Goal: Task Accomplishment & Management: Use online tool/utility

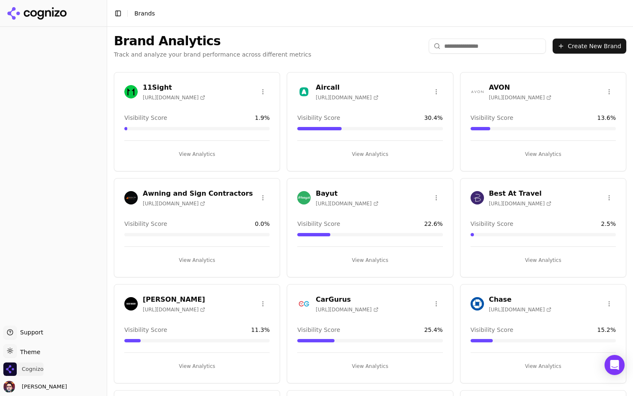
click at [38, 367] on span "Cognizo" at bounding box center [33, 369] width 22 height 8
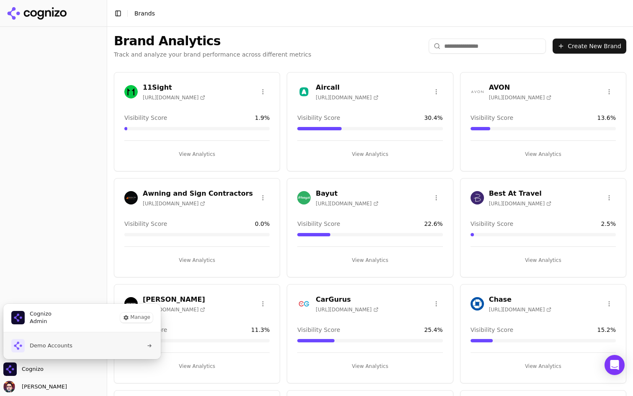
click at [80, 343] on button "Demo Accounts" at bounding box center [82, 345] width 158 height 27
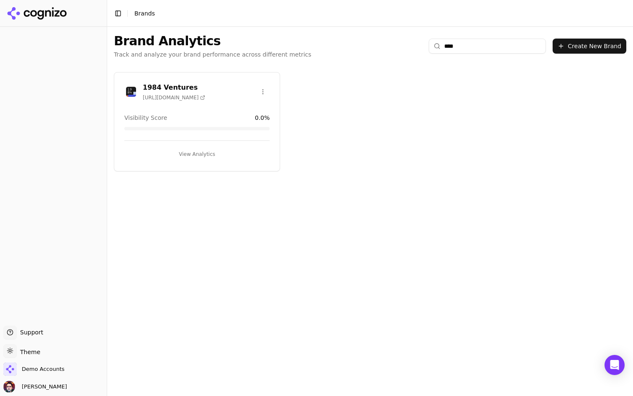
type input "****"
click at [237, 151] on button "View Analytics" at bounding box center [196, 153] width 145 height 13
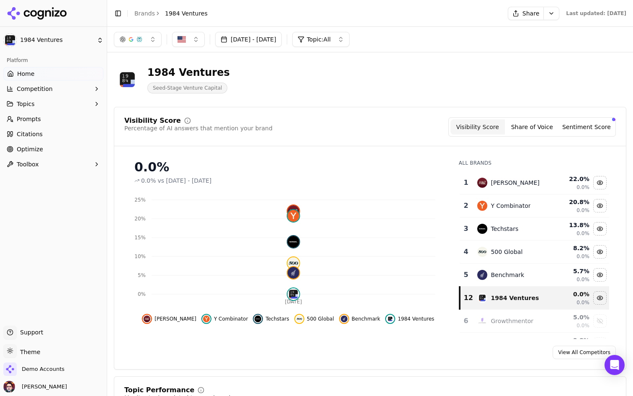
click at [52, 119] on link "Prompts" at bounding box center [53, 118] width 100 height 13
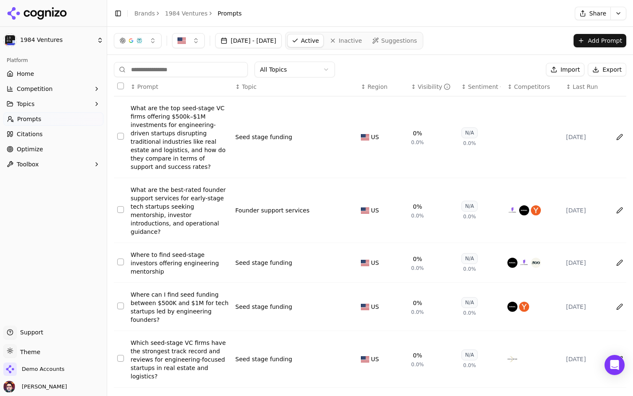
click at [426, 90] on div "Visibility" at bounding box center [434, 87] width 33 height 8
click at [46, 150] on link "Optimize" at bounding box center [53, 148] width 100 height 13
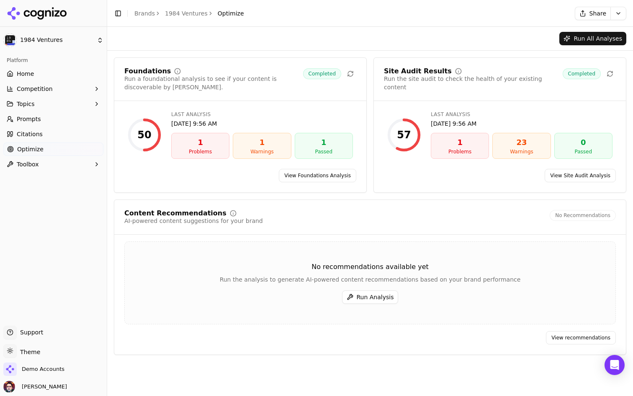
click at [371, 296] on button "Run Analysis" at bounding box center [370, 296] width 57 height 13
click at [306, 174] on link "View Foundations Analysis" at bounding box center [317, 175] width 77 height 13
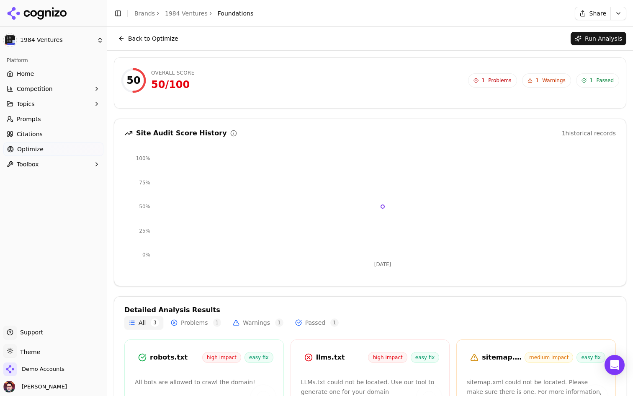
click at [57, 148] on link "Optimize" at bounding box center [53, 148] width 100 height 13
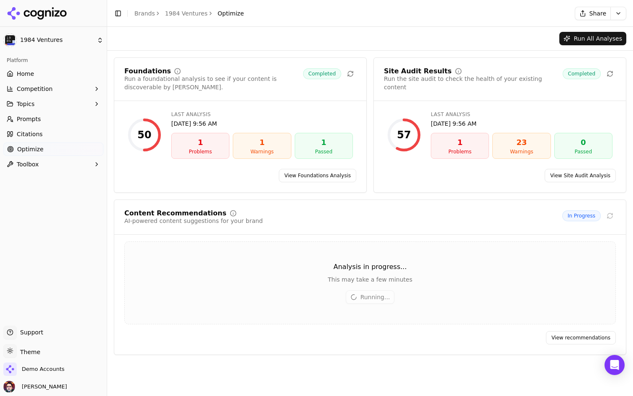
click at [584, 178] on link "View Site Audit Analysis" at bounding box center [580, 175] width 71 height 13
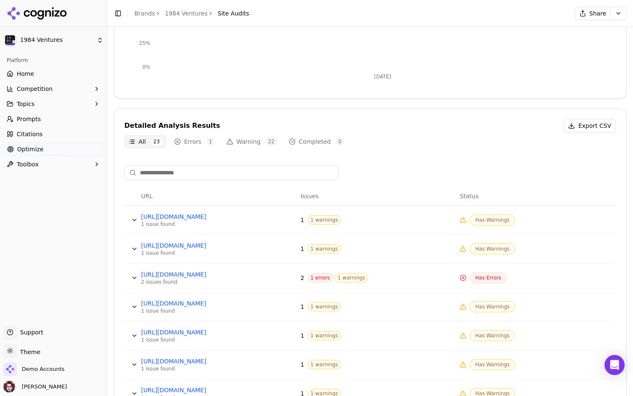
scroll to position [253, 0]
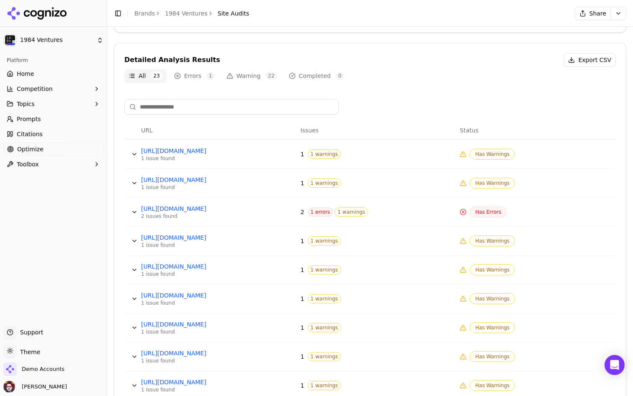
click at [133, 152] on button "Data table" at bounding box center [134, 153] width 13 height 13
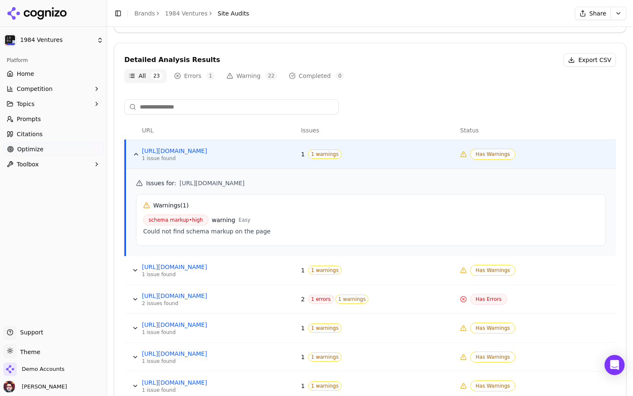
click at [132, 272] on button "Data table" at bounding box center [135, 269] width 13 height 13
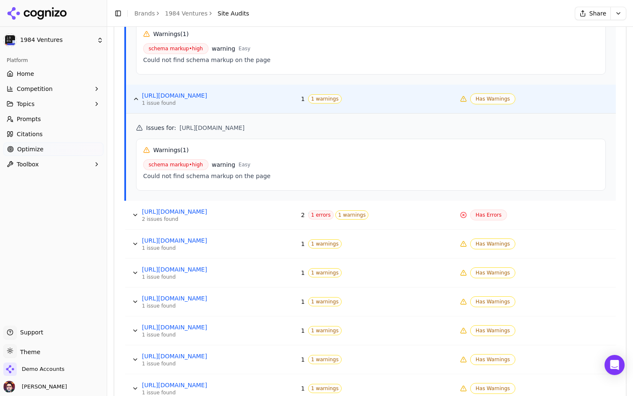
scroll to position [442, 0]
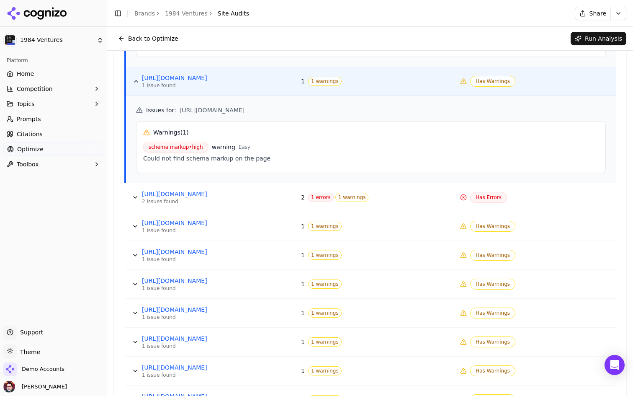
click at [133, 197] on button "Data table" at bounding box center [135, 197] width 13 height 13
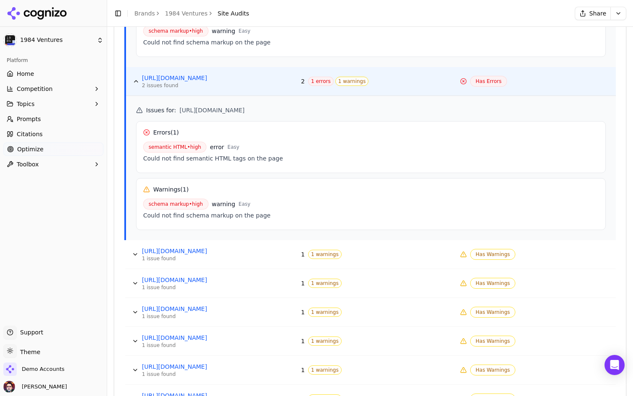
scroll to position [578, 0]
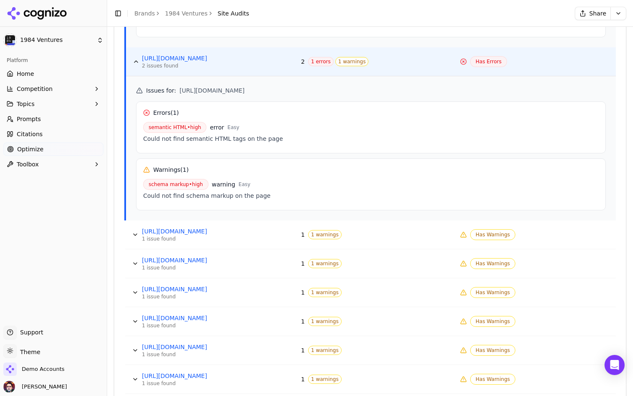
click at [134, 232] on button "Data table" at bounding box center [135, 234] width 13 height 13
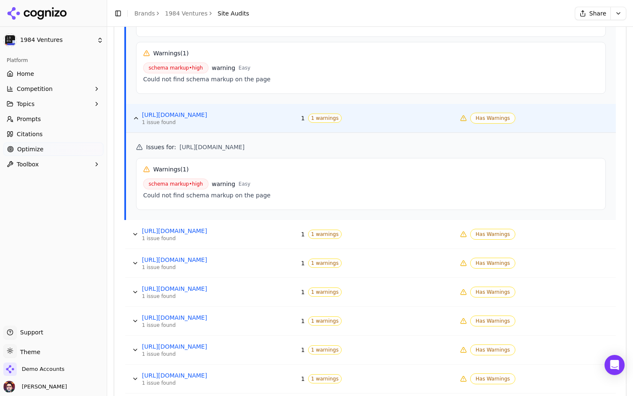
scroll to position [729, 0]
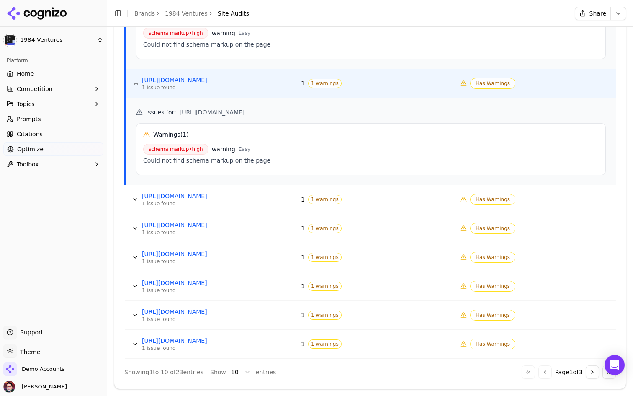
click at [129, 200] on button "Data table" at bounding box center [135, 199] width 13 height 13
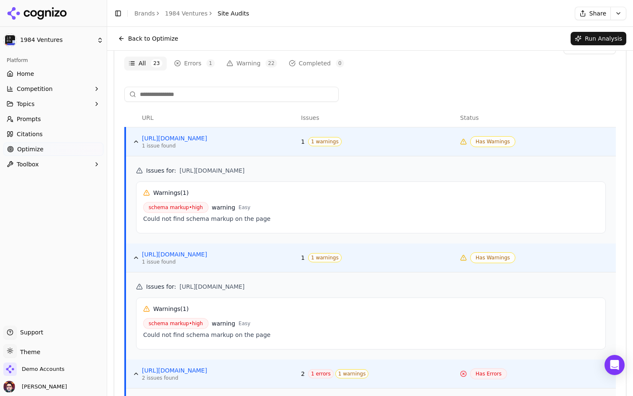
scroll to position [0, 0]
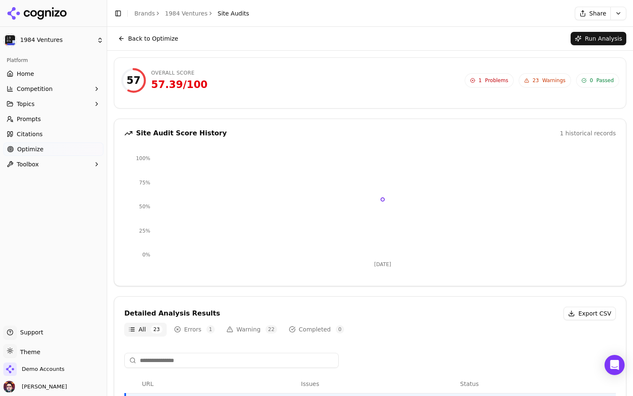
click at [47, 142] on link "Optimize" at bounding box center [53, 148] width 100 height 13
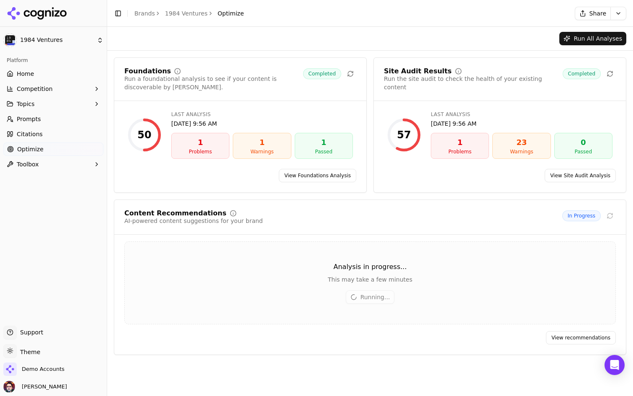
click at [59, 71] on link "Home" at bounding box center [53, 73] width 100 height 13
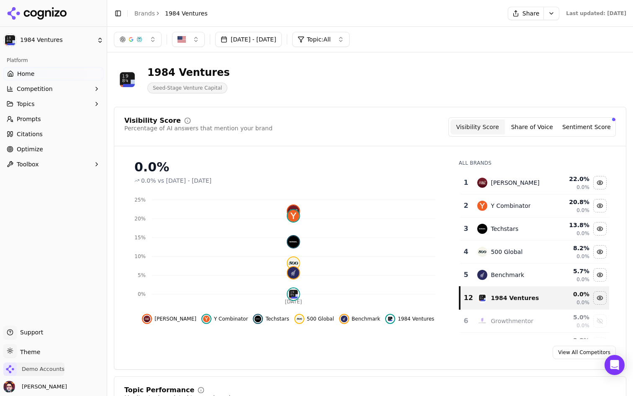
click at [48, 368] on span "Demo Accounts" at bounding box center [43, 369] width 43 height 8
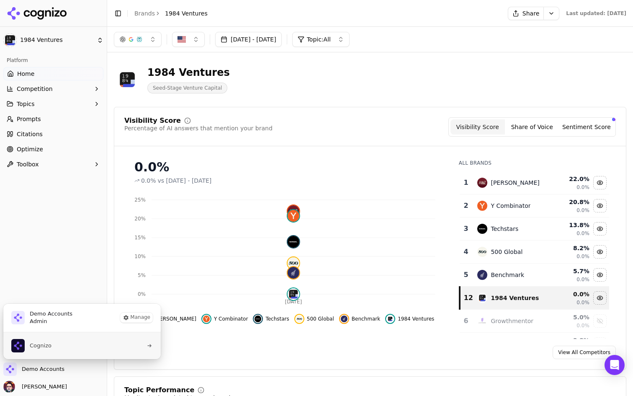
click at [96, 347] on button "Cognizo" at bounding box center [82, 345] width 158 height 27
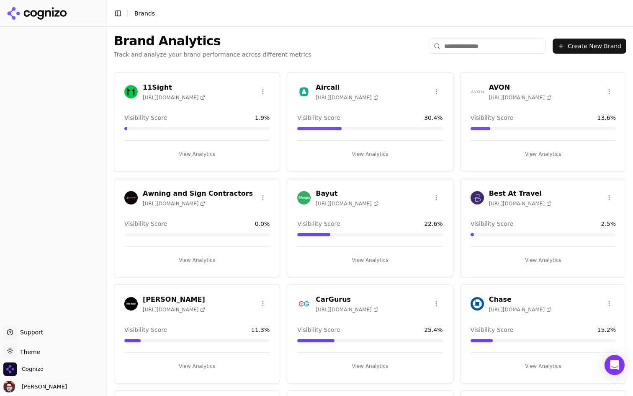
click at [462, 47] on input "search" at bounding box center [487, 46] width 117 height 15
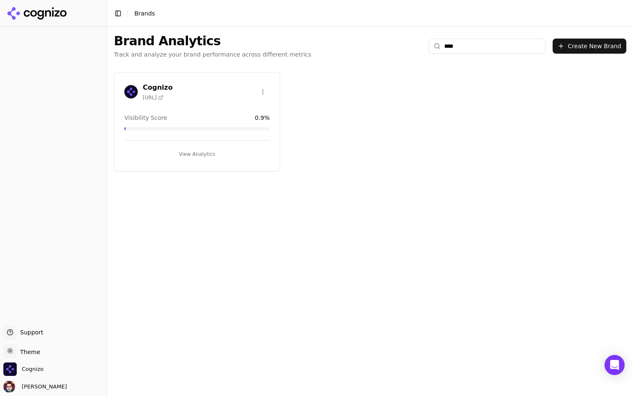
type input "*****"
click at [456, 48] on input "*****" at bounding box center [487, 46] width 117 height 15
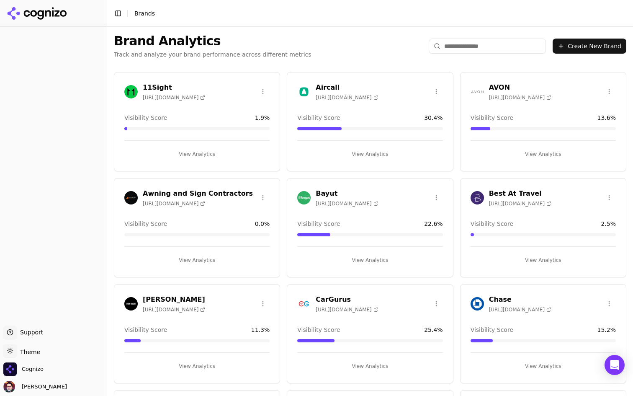
click at [480, 46] on input "search" at bounding box center [487, 46] width 117 height 15
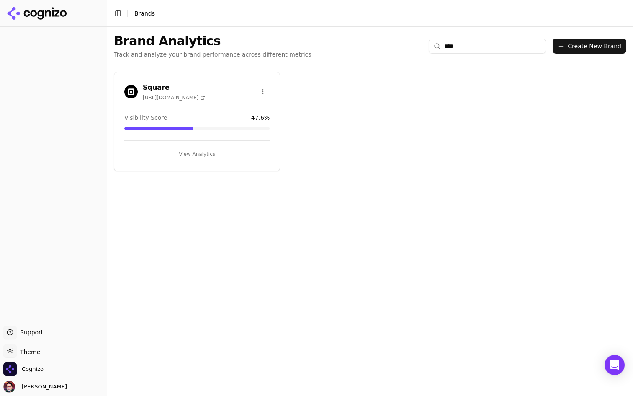
type input "****"
click at [240, 152] on button "View Analytics" at bounding box center [196, 153] width 145 height 13
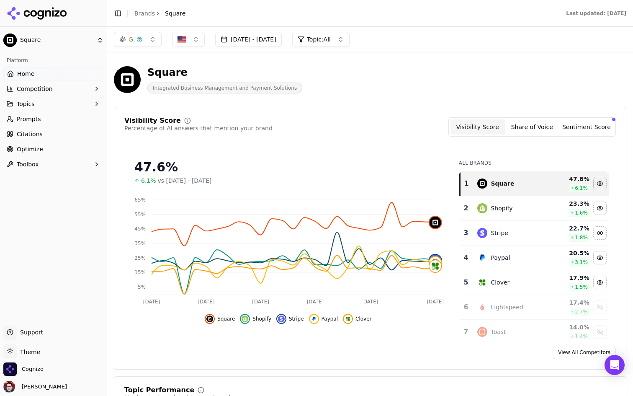
click at [57, 151] on link "Optimize" at bounding box center [53, 148] width 100 height 13
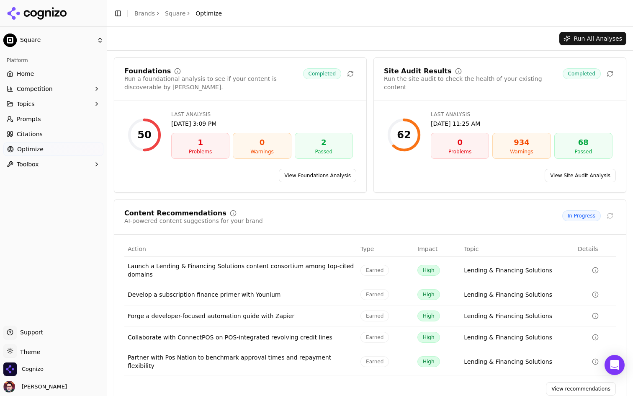
click at [62, 132] on link "Citations" at bounding box center [53, 133] width 100 height 13
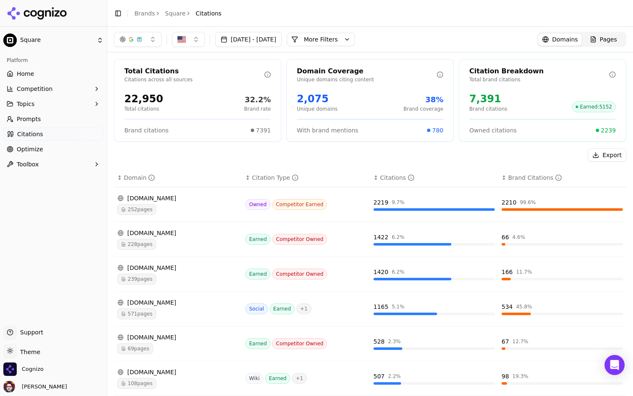
click at [50, 73] on link "Home" at bounding box center [53, 73] width 100 height 13
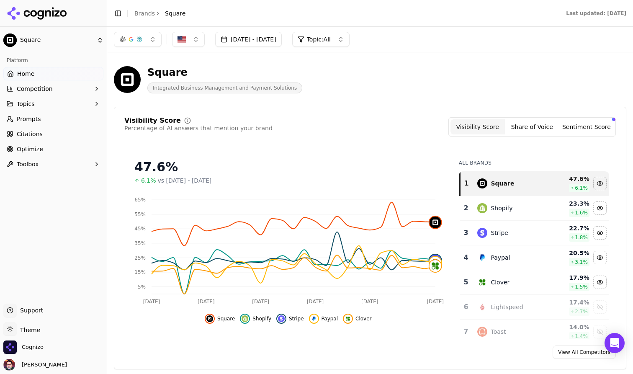
click at [37, 329] on html "Square Platform Home Competition Topics Prompts Citations Optimize Toolbox Supp…" at bounding box center [316, 187] width 633 height 374
click at [335, 85] on html "Square Platform Home Competition Topics Prompts Citations Optimize Toolbox Supp…" at bounding box center [316, 187] width 633 height 374
click at [345, 91] on div "Square Integrated Business Management and Payment Solutions" at bounding box center [301, 80] width 375 height 28
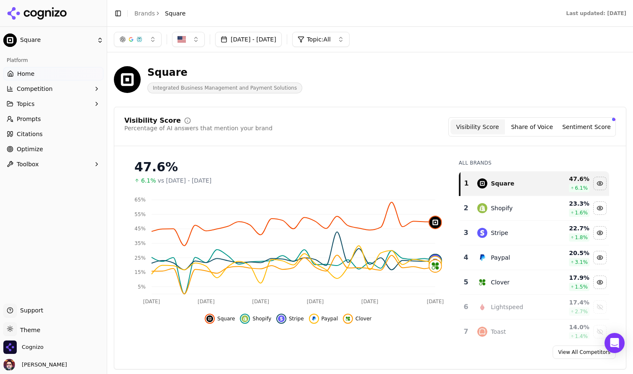
click at [118, 17] on button "Toggle Sidebar" at bounding box center [118, 14] width 12 height 12
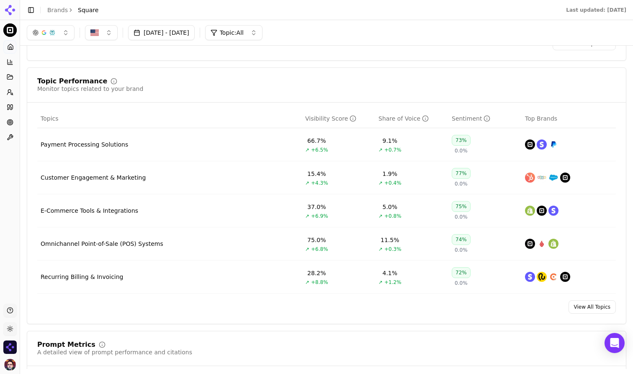
scroll to position [303, 0]
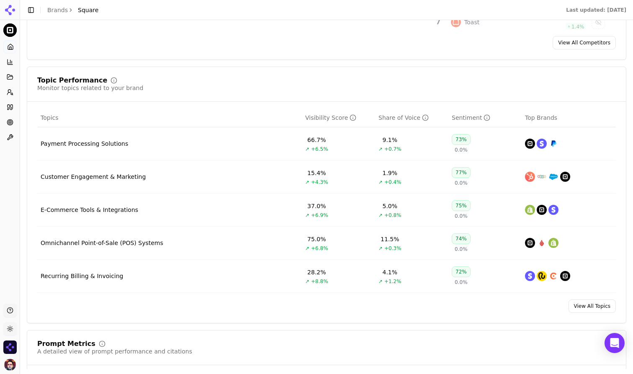
click at [103, 243] on div "Omnichannel Point-of-Sale (POS) Systems" at bounding box center [102, 243] width 123 height 8
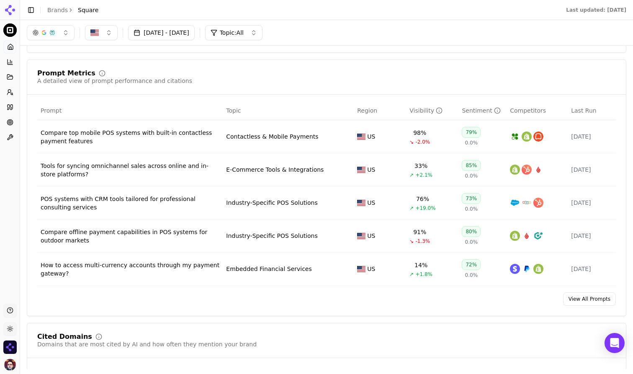
scroll to position [552, 0]
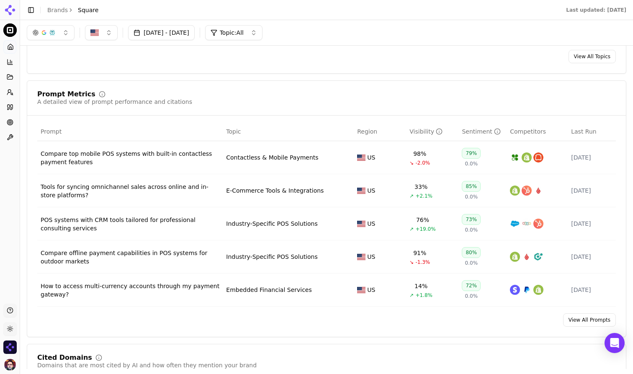
click at [592, 327] on link "View All Prompts" at bounding box center [589, 319] width 53 height 13
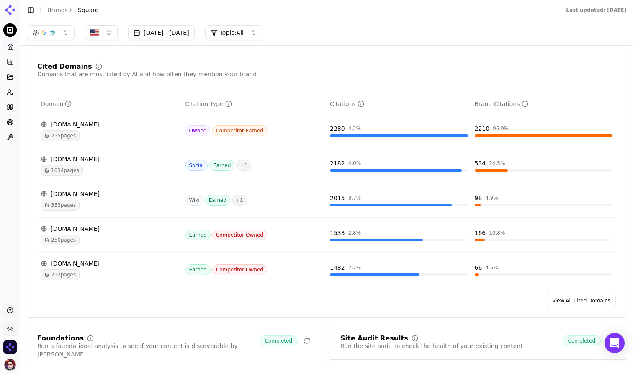
scroll to position [823, 0]
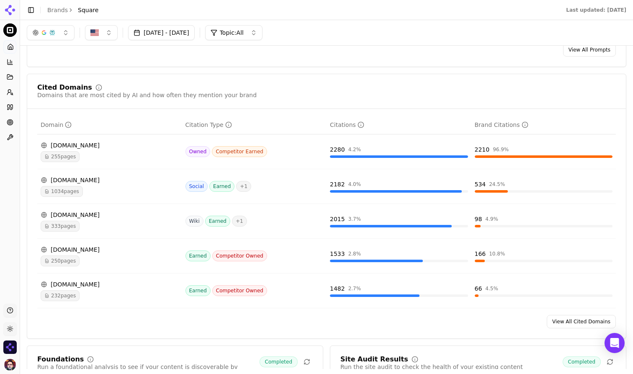
click at [565, 325] on link "View All Cited Domains" at bounding box center [581, 321] width 69 height 13
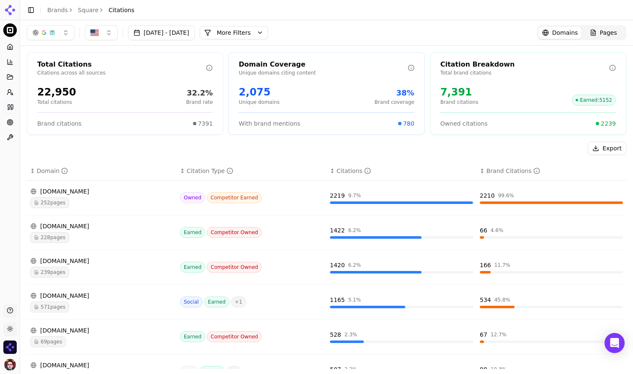
click at [136, 202] on div "252 pages" at bounding box center [101, 202] width 143 height 11
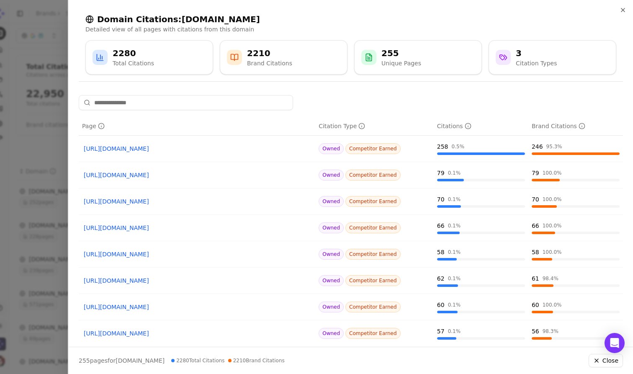
click at [51, 163] on div at bounding box center [316, 187] width 633 height 374
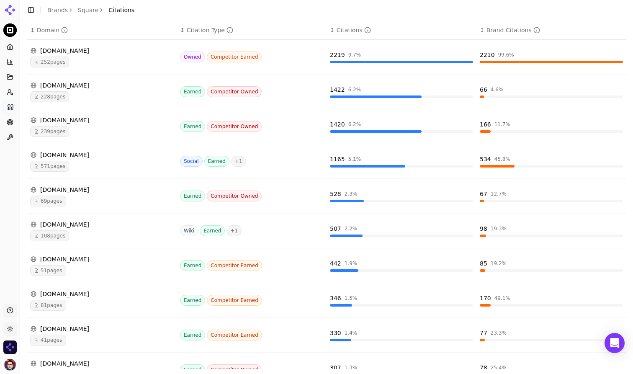
scroll to position [150, 0]
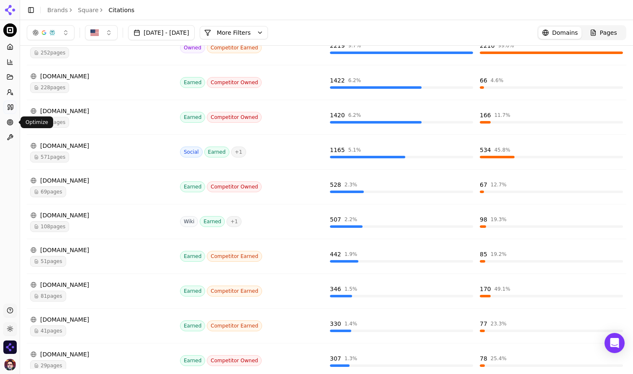
click at [8, 123] on icon at bounding box center [10, 122] width 7 height 7
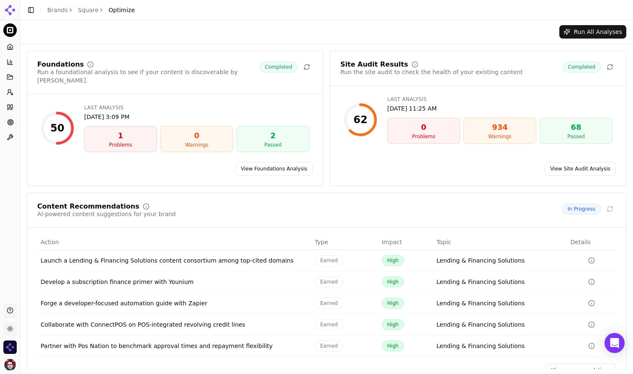
click at [564, 364] on link "View recommendations" at bounding box center [581, 370] width 70 height 13
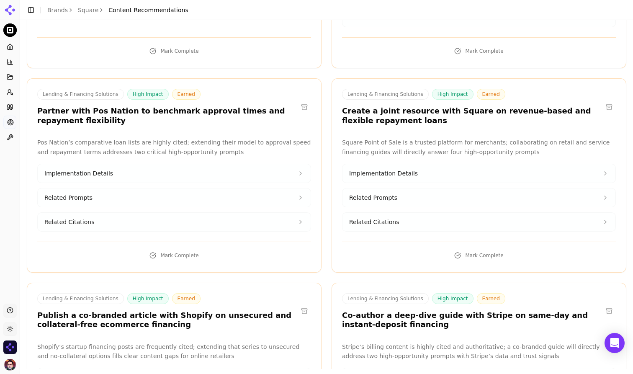
scroll to position [489, 0]
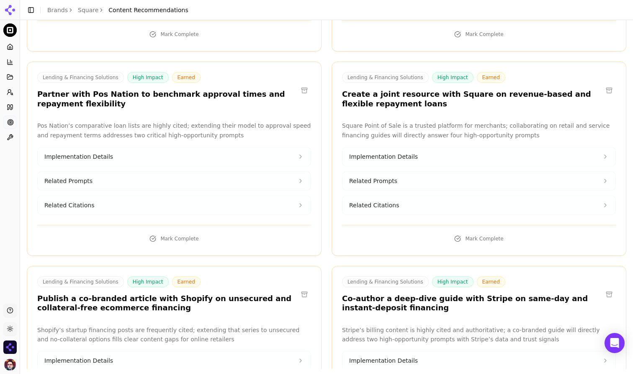
click at [8, 124] on icon at bounding box center [10, 122] width 7 height 7
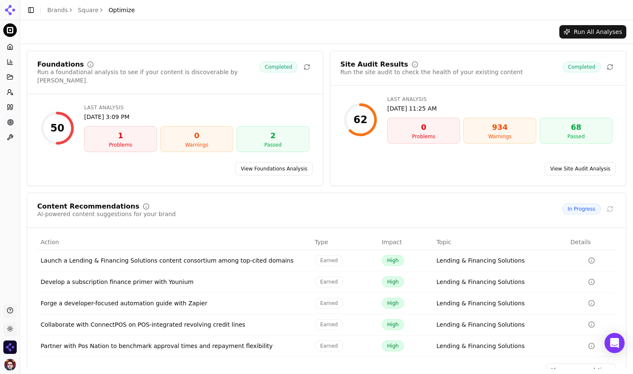
scroll to position [18, 0]
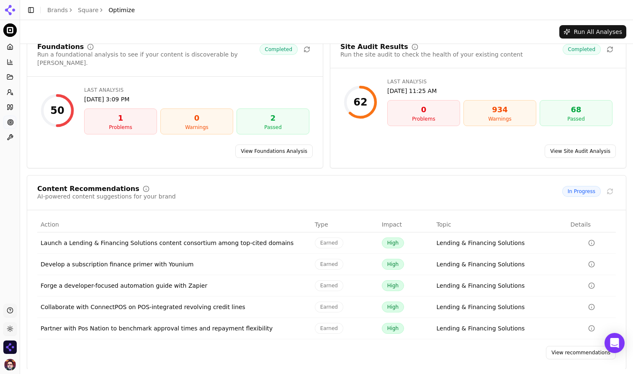
click at [571, 346] on link "View recommendations" at bounding box center [581, 352] width 70 height 13
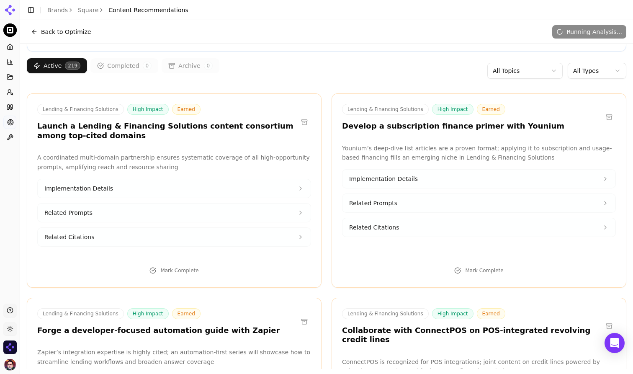
scroll to position [49, 0]
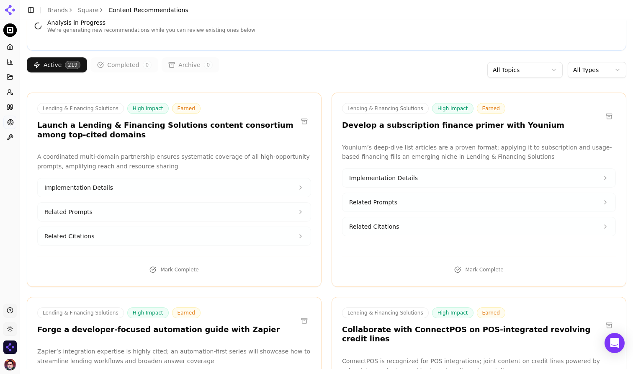
click at [559, 67] on html "Square Platform Home Competition Topics Prompts Citations Optimize Toolbox Supp…" at bounding box center [316, 187] width 633 height 374
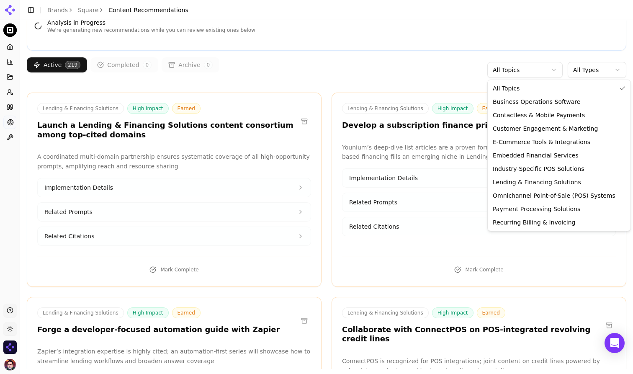
click at [588, 67] on html "Square Platform Home Competition Topics Prompts Citations Optimize Toolbox Supp…" at bounding box center [316, 187] width 633 height 374
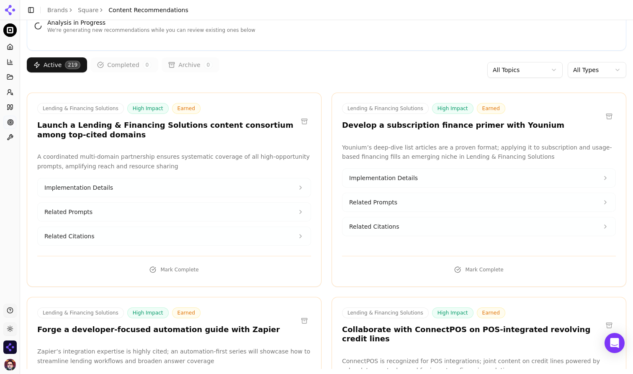
click at [598, 72] on html "Square Platform Home Competition Topics Prompts Citations Optimize Toolbox Supp…" at bounding box center [316, 187] width 633 height 374
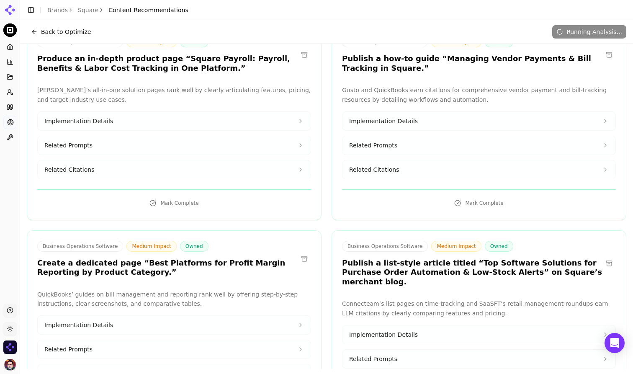
scroll to position [72, 0]
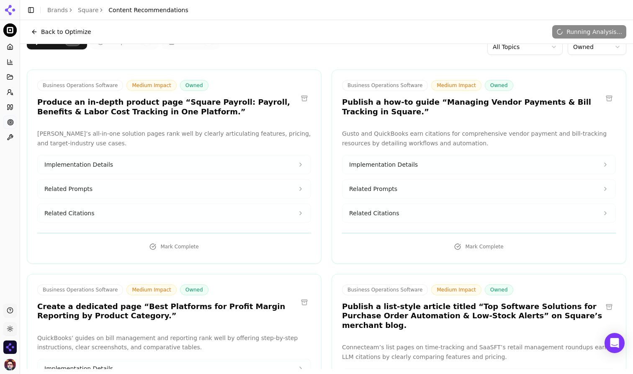
click at [222, 161] on button "Implementation Details" at bounding box center [174, 164] width 273 height 18
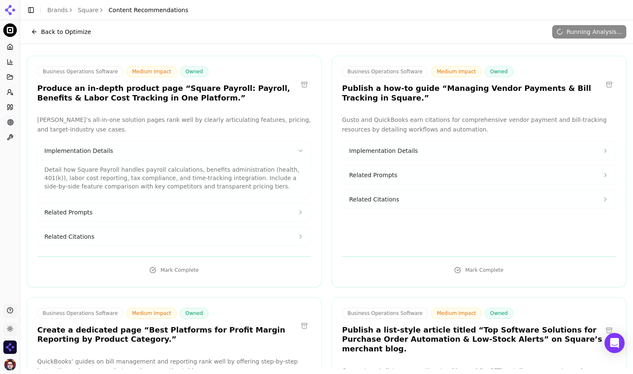
scroll to position [0, 0]
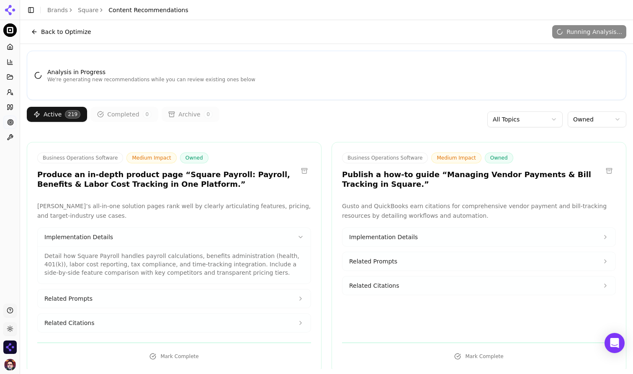
click at [600, 118] on html "Square Platform Home Competition Topics Prompts Citations Optimize Toolbox Supp…" at bounding box center [316, 187] width 633 height 374
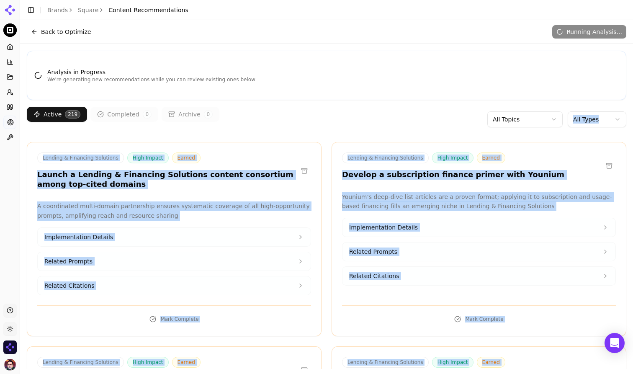
click at [550, 148] on div "Lending & Financing Solutions High Impact Earned Develop a subscription finance…" at bounding box center [479, 239] width 295 height 194
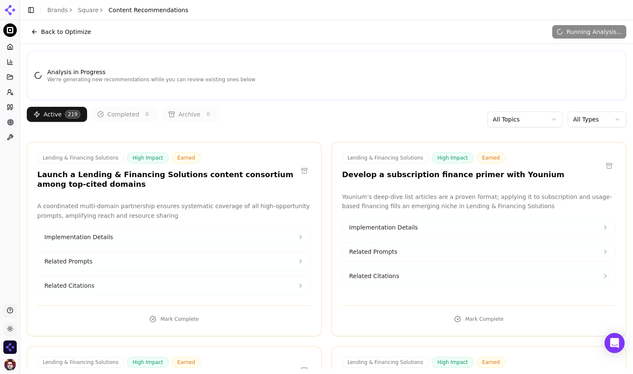
click at [234, 131] on div "Active 219 Completed 0 Archive 0 All Topics All Types" at bounding box center [327, 119] width 600 height 25
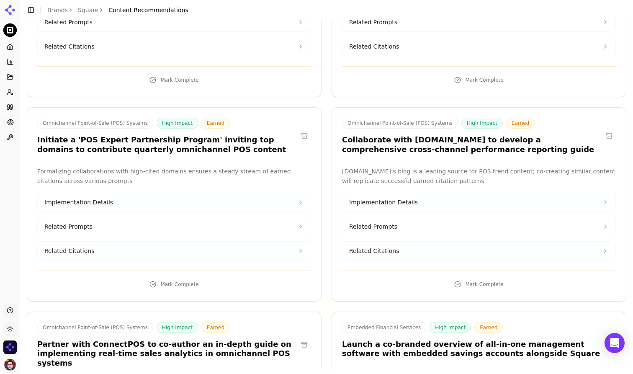
scroll to position [865, 0]
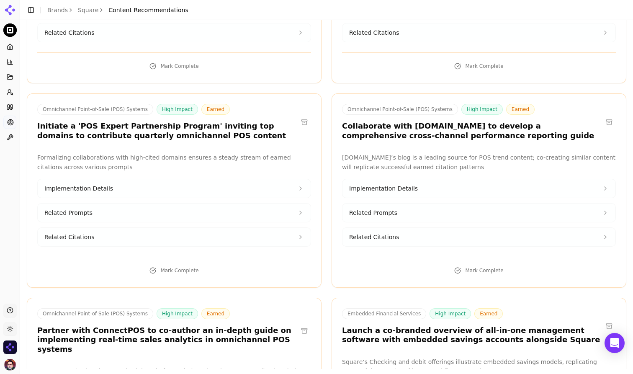
click at [6, 107] on link "Citations" at bounding box center [9, 107] width 13 height 13
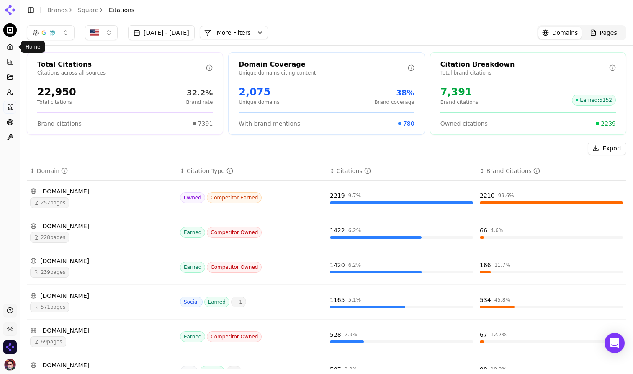
click at [11, 49] on icon at bounding box center [10, 48] width 2 height 3
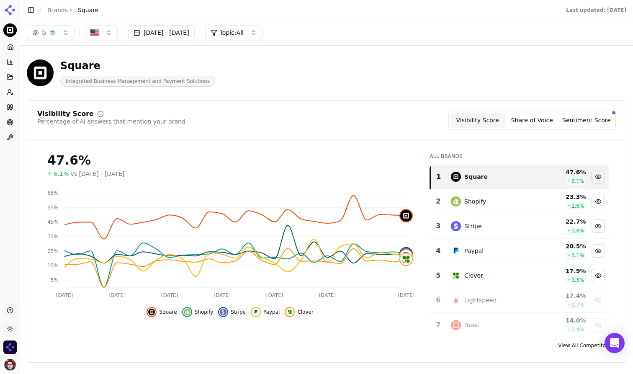
click at [32, 11] on button "Toggle Sidebar" at bounding box center [31, 10] width 12 height 12
